Goal: Use online tool/utility: Utilize a website feature to perform a specific function

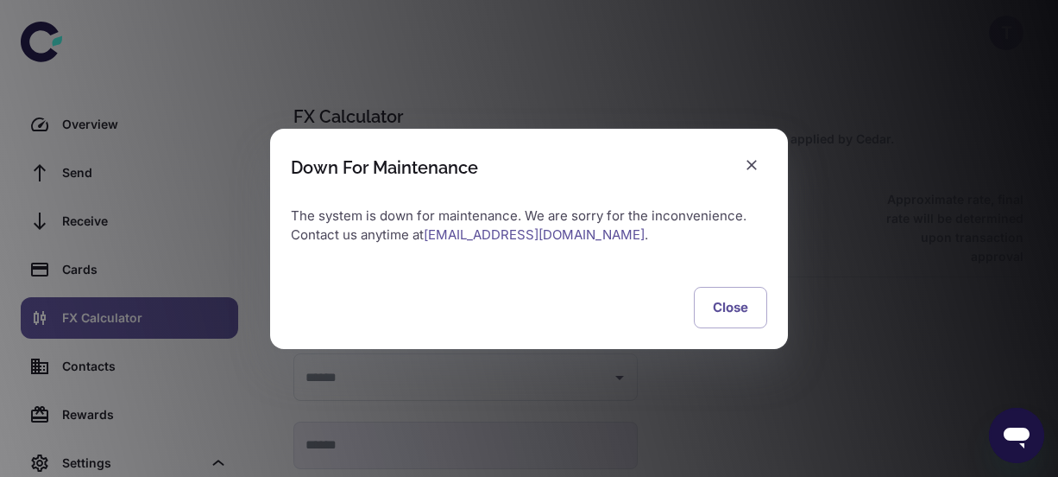
click at [939, 237] on div "Down For Maintenance The system is down for maintenance. We are sorry for the i…" at bounding box center [529, 238] width 1058 height 477
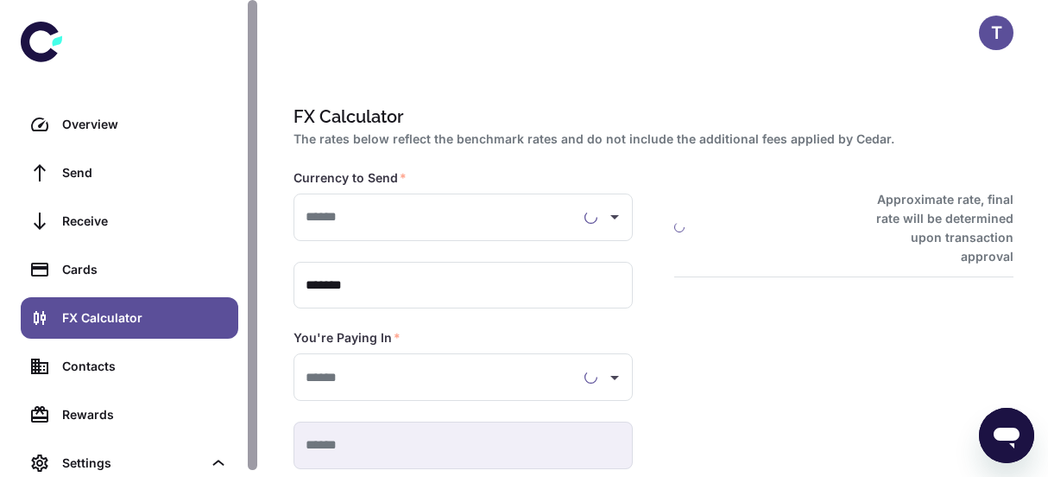
type input "**********"
